Goal: Check status: Check status

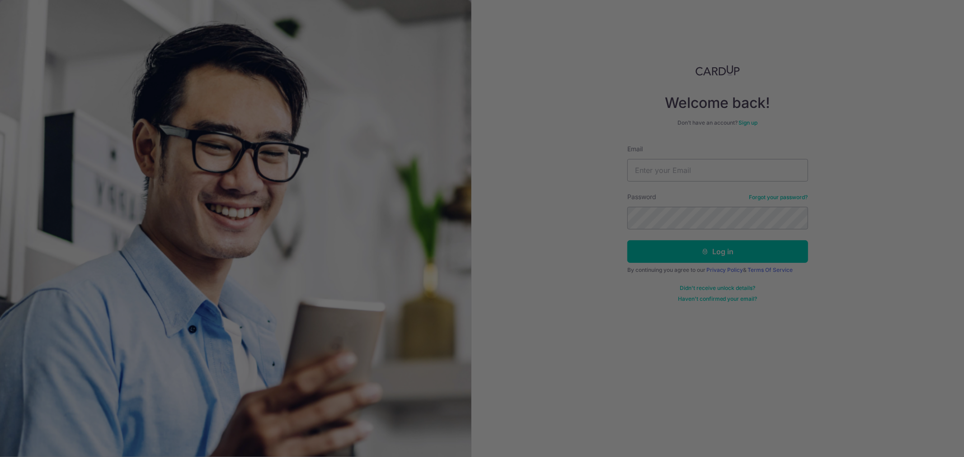
click at [669, 170] on div at bounding box center [486, 231] width 973 height 462
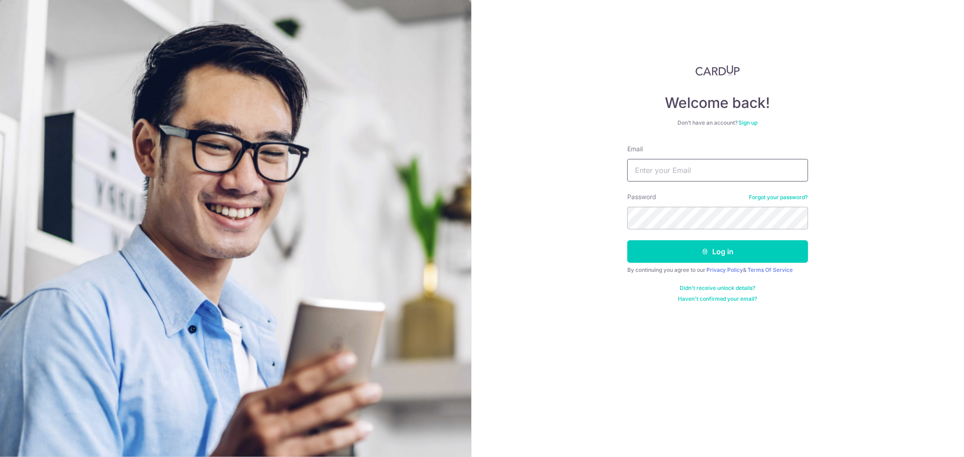
click at [657, 181] on input "Email" at bounding box center [717, 170] width 181 height 23
paste input "[EMAIL_ADDRESS][DOMAIN_NAME]"
type input "[EMAIL_ADDRESS][DOMAIN_NAME]"
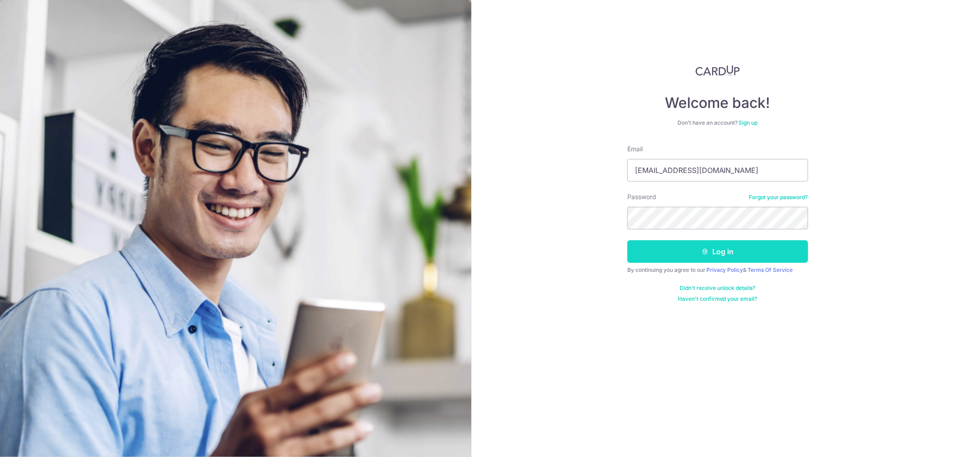
click at [721, 249] on button "Log in" at bounding box center [717, 251] width 181 height 23
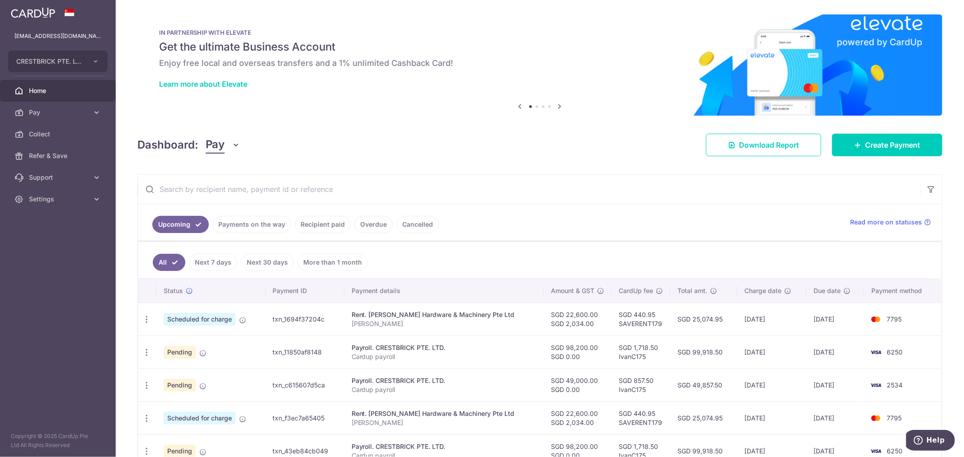
click at [323, 226] on link "Recipient paid" at bounding box center [323, 224] width 56 height 17
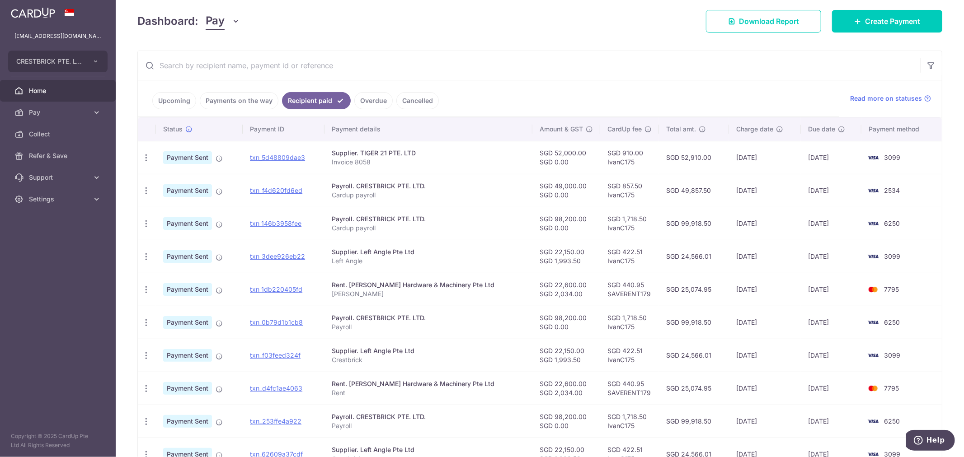
scroll to position [150, 0]
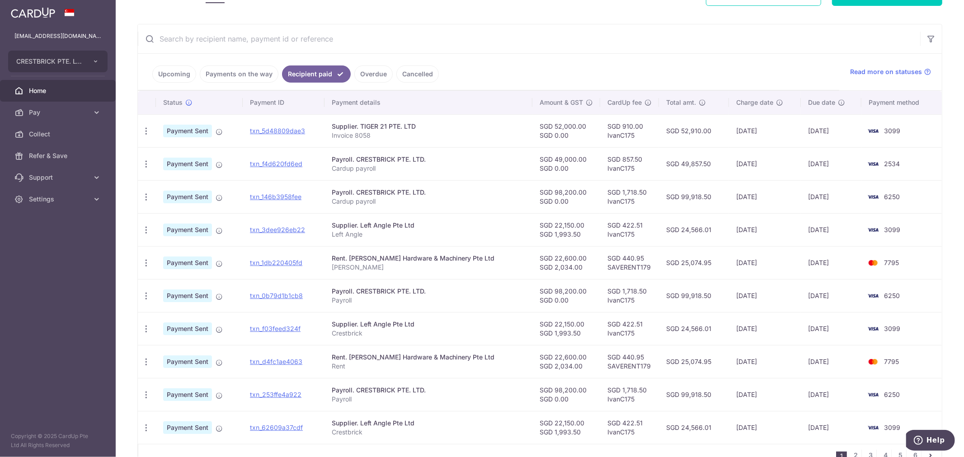
click at [376, 124] on div "Supplier. TIGER 21 PTE. LTD" at bounding box center [429, 126] width 194 height 9
copy div "TIGER 21 PTE. LTD"
drag, startPoint x: 376, startPoint y: 124, endPoint x: 421, endPoint y: 124, distance: 44.7
click at [421, 124] on div "Supplier. TIGER 21 PTE. LTD" at bounding box center [429, 126] width 194 height 9
click at [64, 196] on span "Settings" at bounding box center [59, 199] width 60 height 9
